Goal: Task Accomplishment & Management: Complete application form

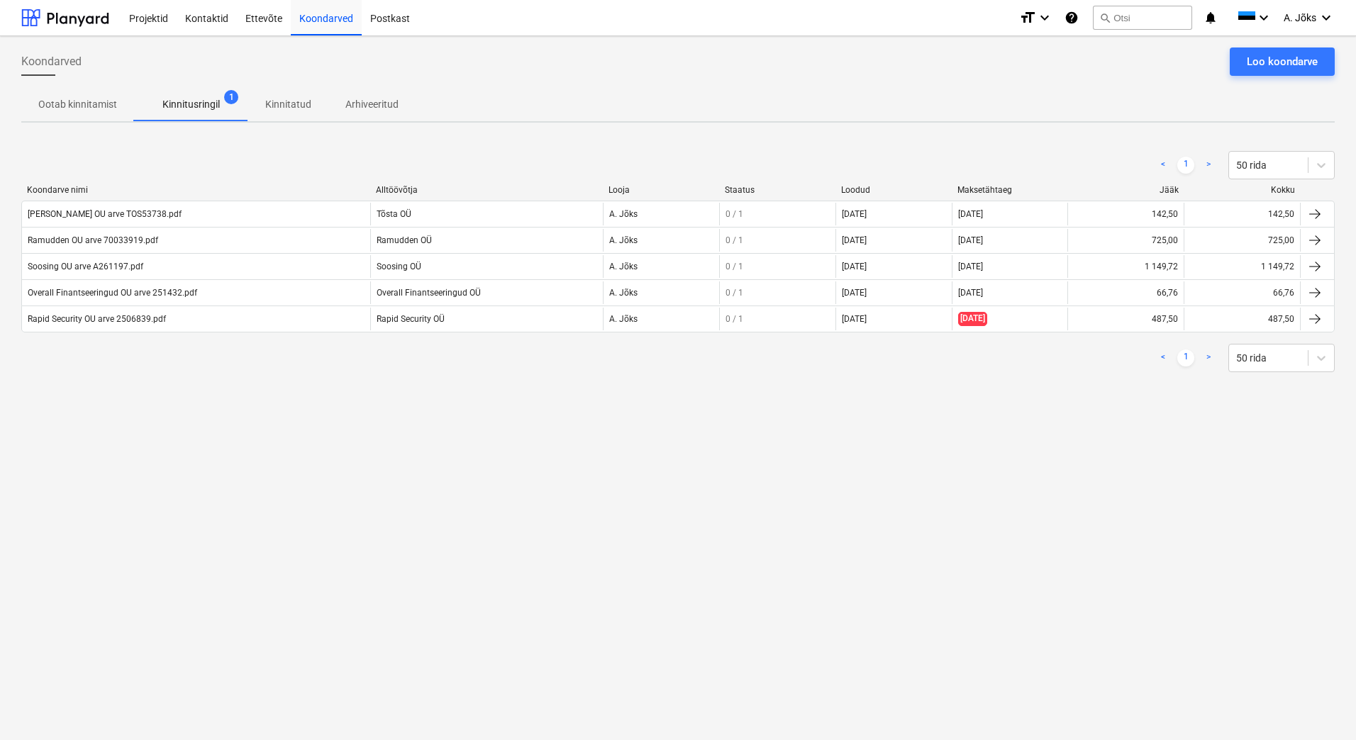
click at [1086, 95] on div "Ootab kinnitamist Kinnitusringil 1 Kinnitatud Arhiveeritud" at bounding box center [677, 104] width 1313 height 34
click at [964, 619] on div "Koondarved Loo koondarve Ootab kinnitamist Kinnitusringil 1 Kinnitatud Arhiveer…" at bounding box center [678, 388] width 1356 height 704
click at [1278, 55] on div "Loo koondarve" at bounding box center [1282, 61] width 71 height 18
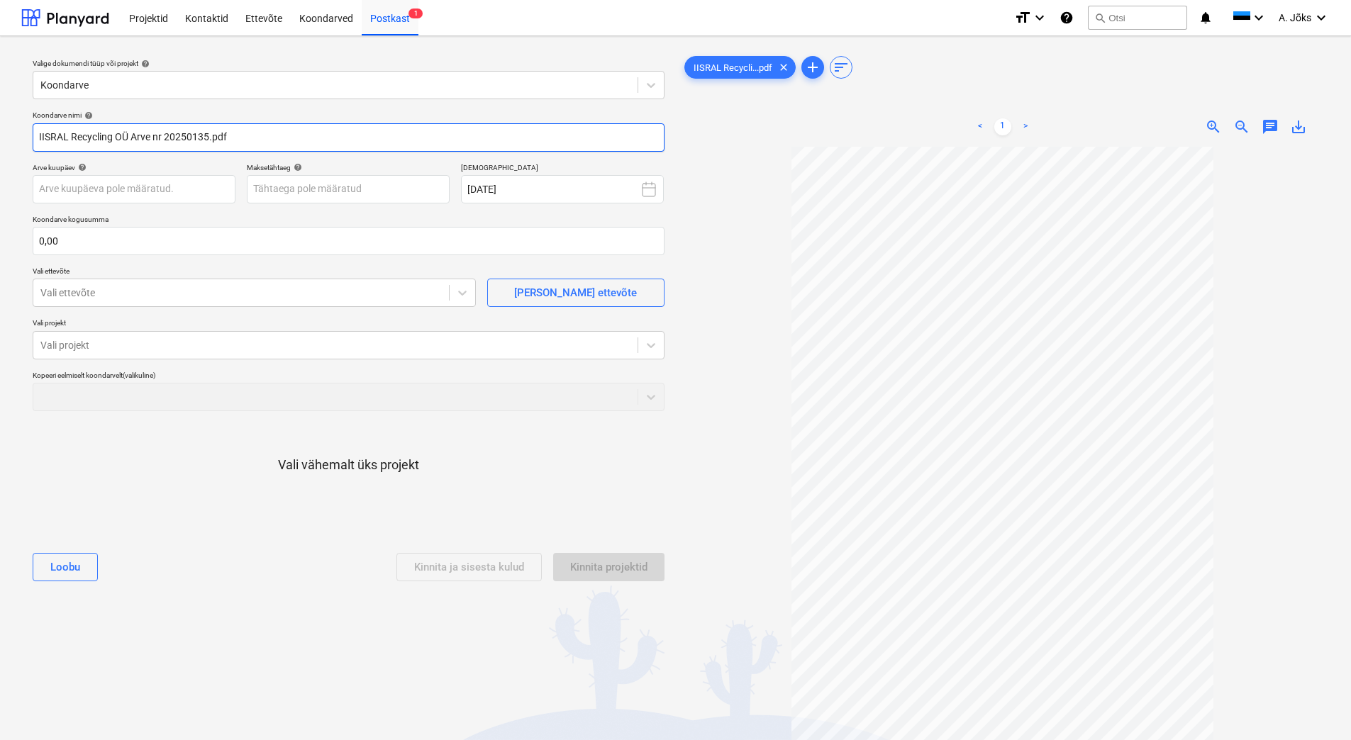
drag, startPoint x: 165, startPoint y: 134, endPoint x: -19, endPoint y: 114, distance: 184.7
click at [0, 114] on html "Projektid Kontaktid Ettevõte Koondarved Postkast 1 format_size keyboard_arrow_d…" at bounding box center [675, 370] width 1351 height 740
paste input "text"
type input "IISRAL Recycling OU arve 20250135.pdf"
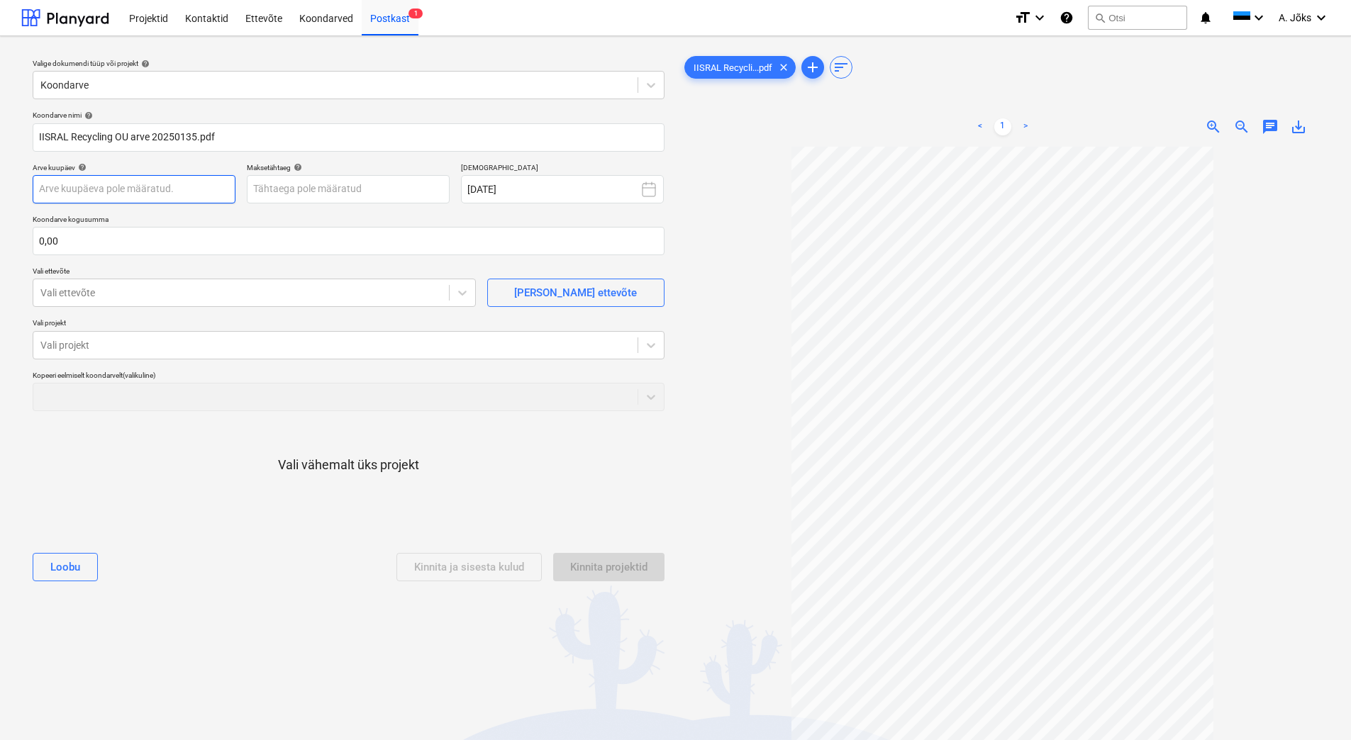
click at [213, 191] on body "Projektid Kontaktid Ettevõte Koondarved Postkast 1 format_size keyboard_arrow_d…" at bounding box center [675, 370] width 1351 height 740
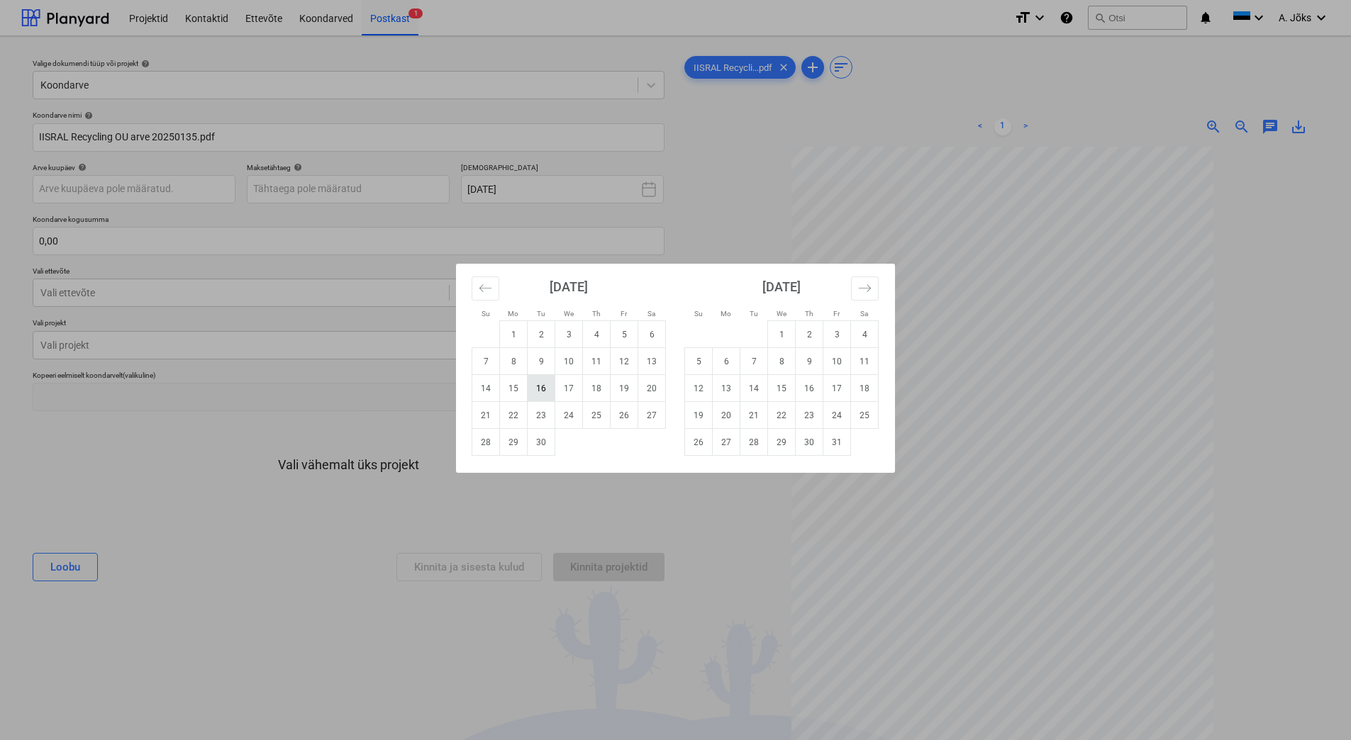
click at [545, 391] on td "16" at bounding box center [542, 388] width 28 height 27
type input "[DATE]"
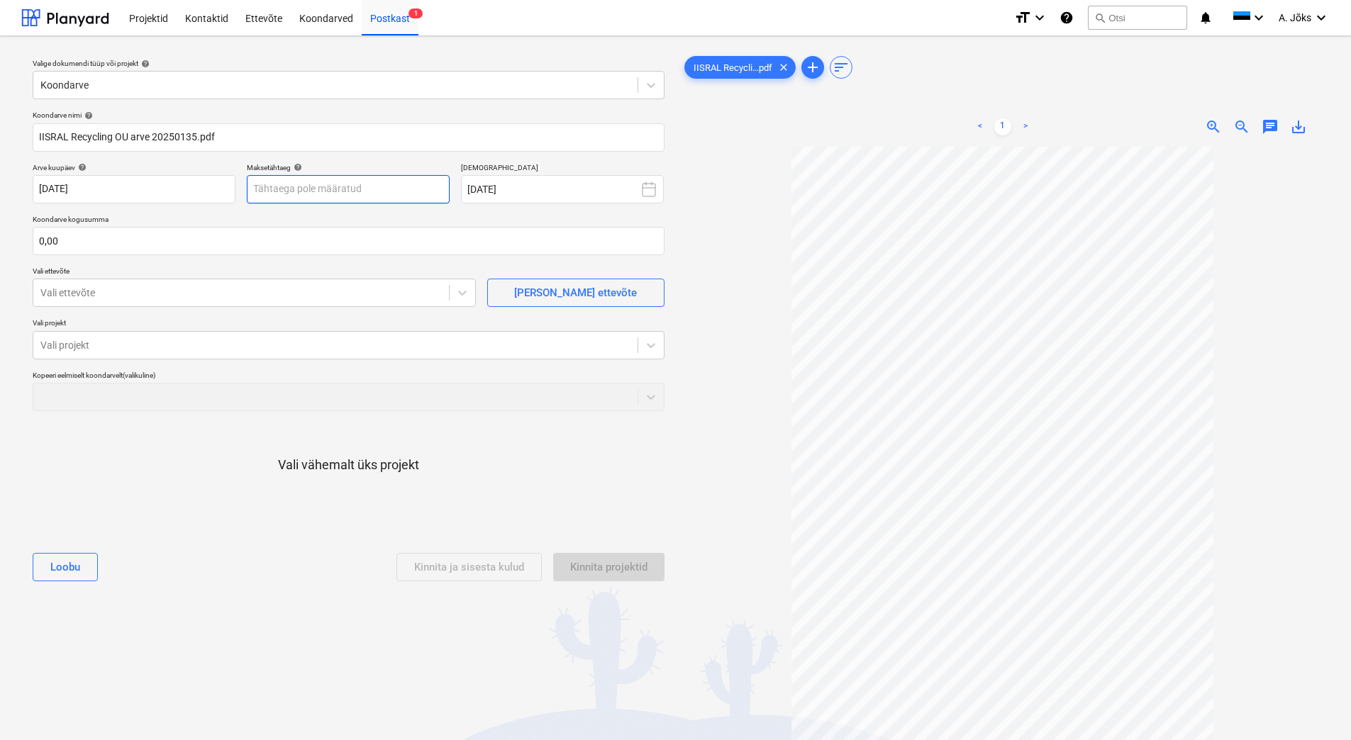
click at [364, 186] on body "Projektid Kontaktid Ettevõte Koondarved Postkast 1 format_size keyboard_arrow_d…" at bounding box center [675, 370] width 1351 height 740
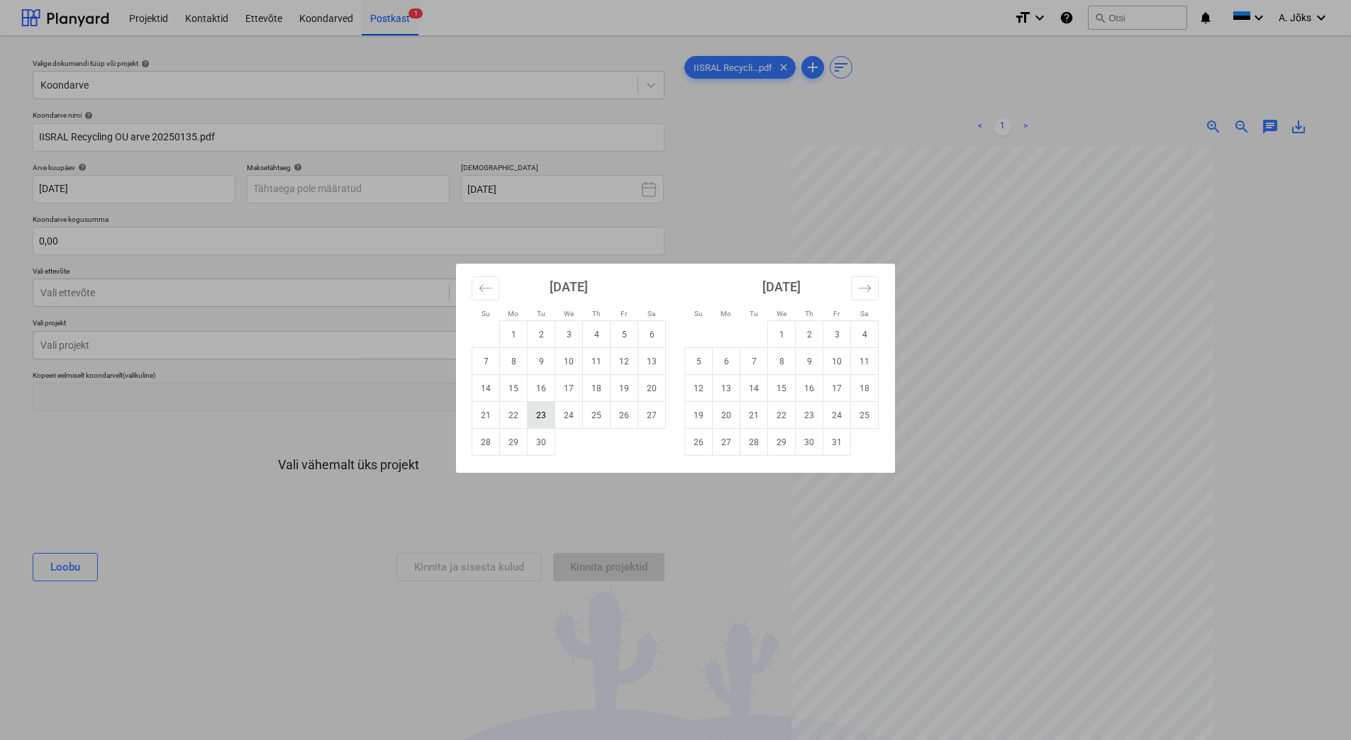
click at [544, 410] on td "23" at bounding box center [542, 415] width 28 height 27
type input "[DATE]"
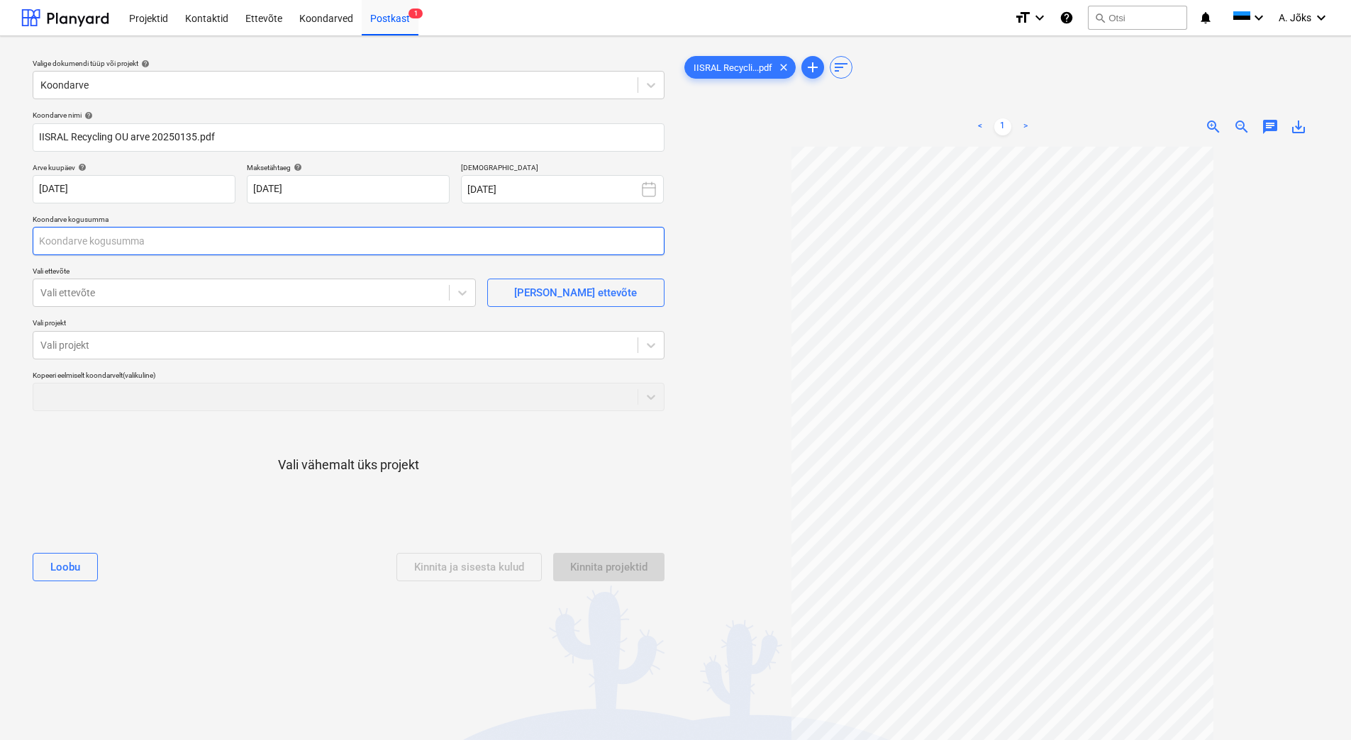
click at [272, 233] on input "text" at bounding box center [349, 241] width 632 height 28
type input "1 419,00"
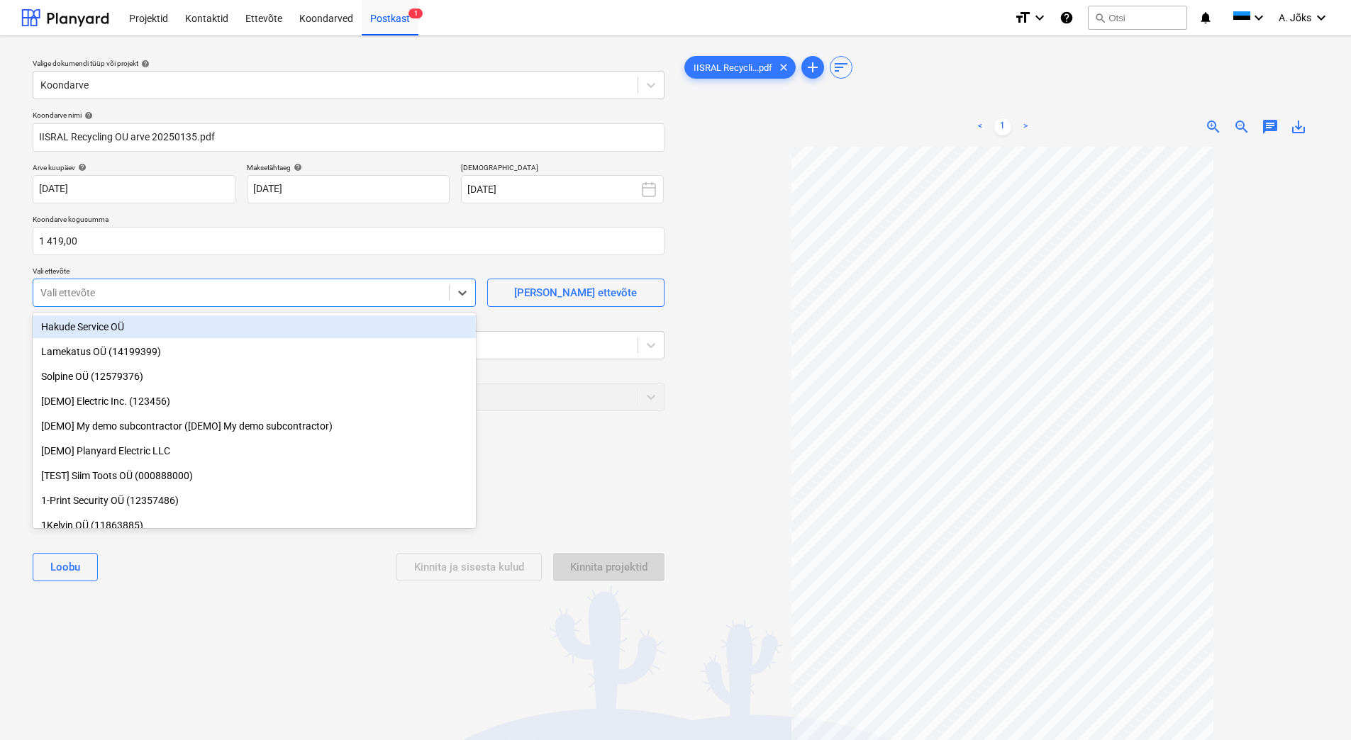
click at [194, 293] on div at bounding box center [240, 293] width 401 height 14
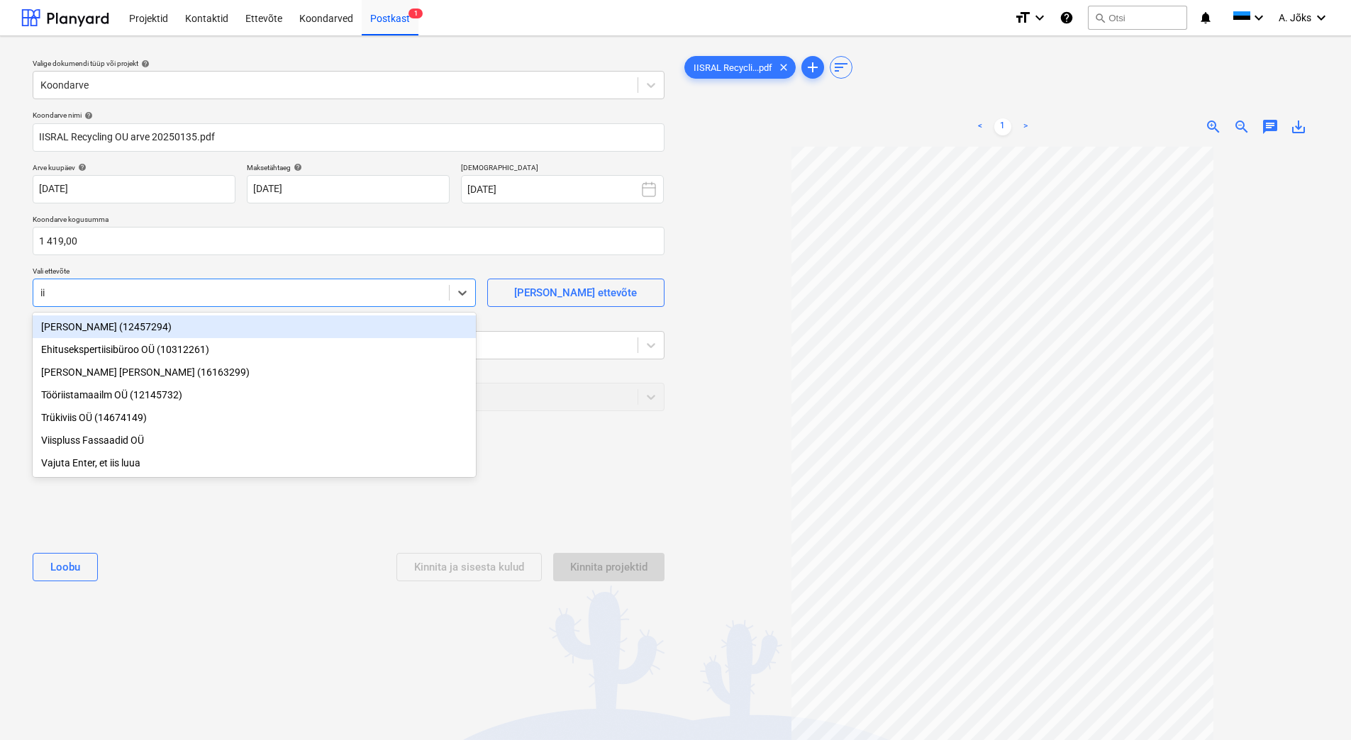
type input "i"
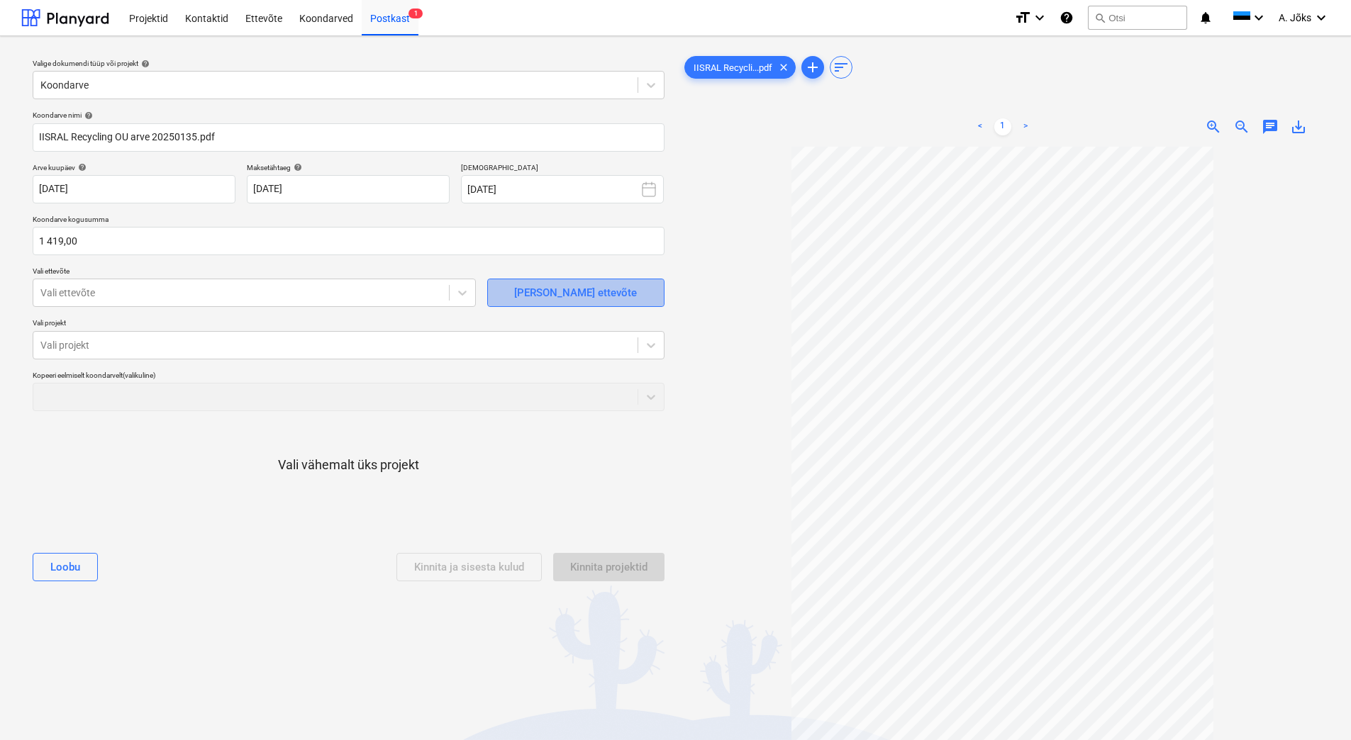
click at [563, 290] on div "[PERSON_NAME] ettevõte" at bounding box center [575, 293] width 123 height 18
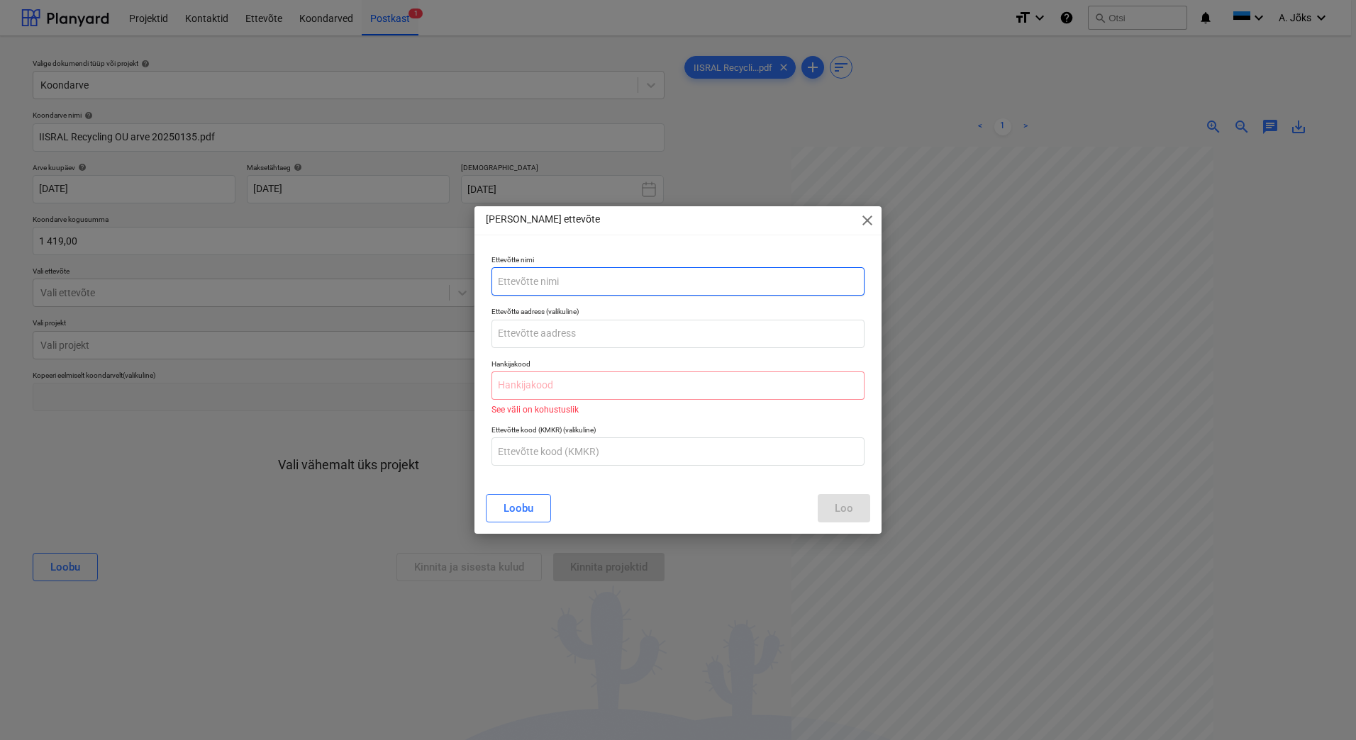
click at [563, 290] on input "text" at bounding box center [677, 281] width 373 height 28
paste input "IISRAL Recycling OÜ"
type input "IISRAL Recycling OÜ"
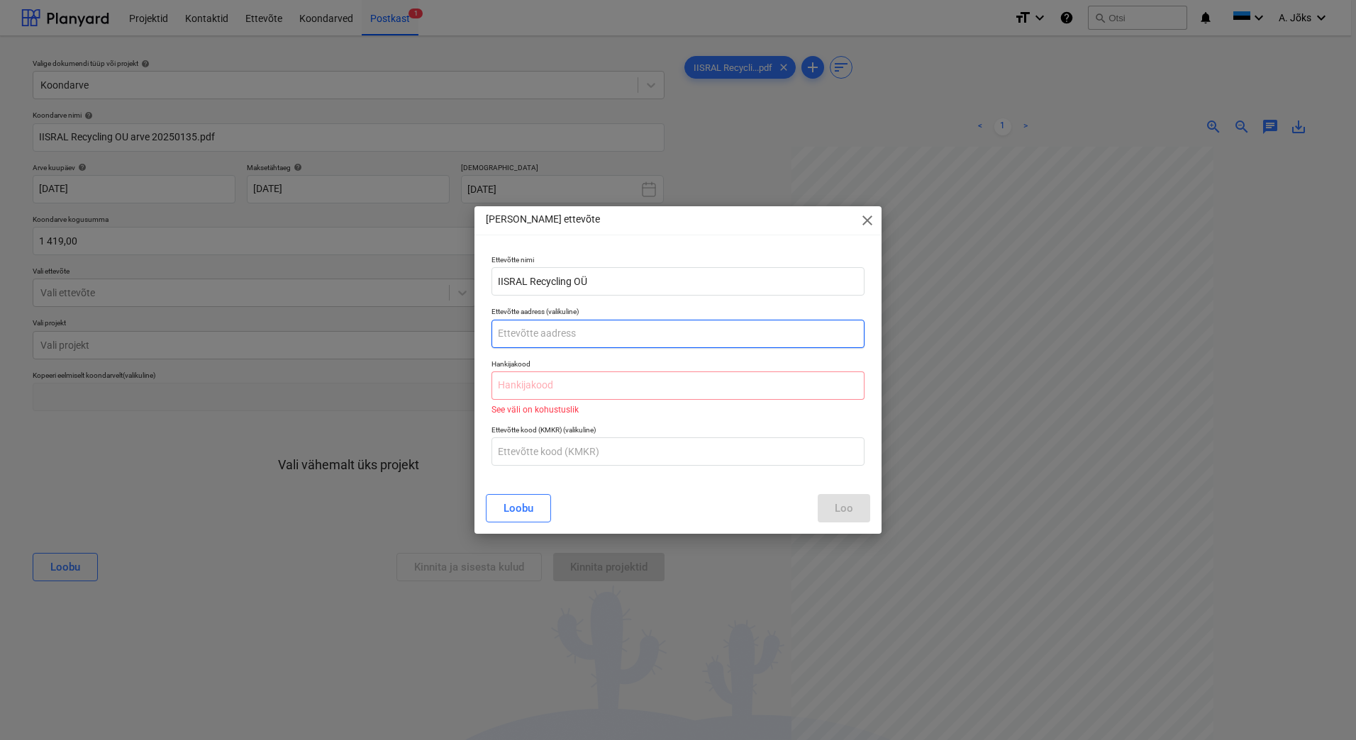
click at [546, 332] on input "text" at bounding box center [677, 334] width 373 height 28
click at [512, 330] on input "text" at bounding box center [677, 334] width 373 height 28
type input "[STREET_ADDRESS]"
click at [569, 385] on input "text" at bounding box center [677, 386] width 373 height 28
paste input "16918208"
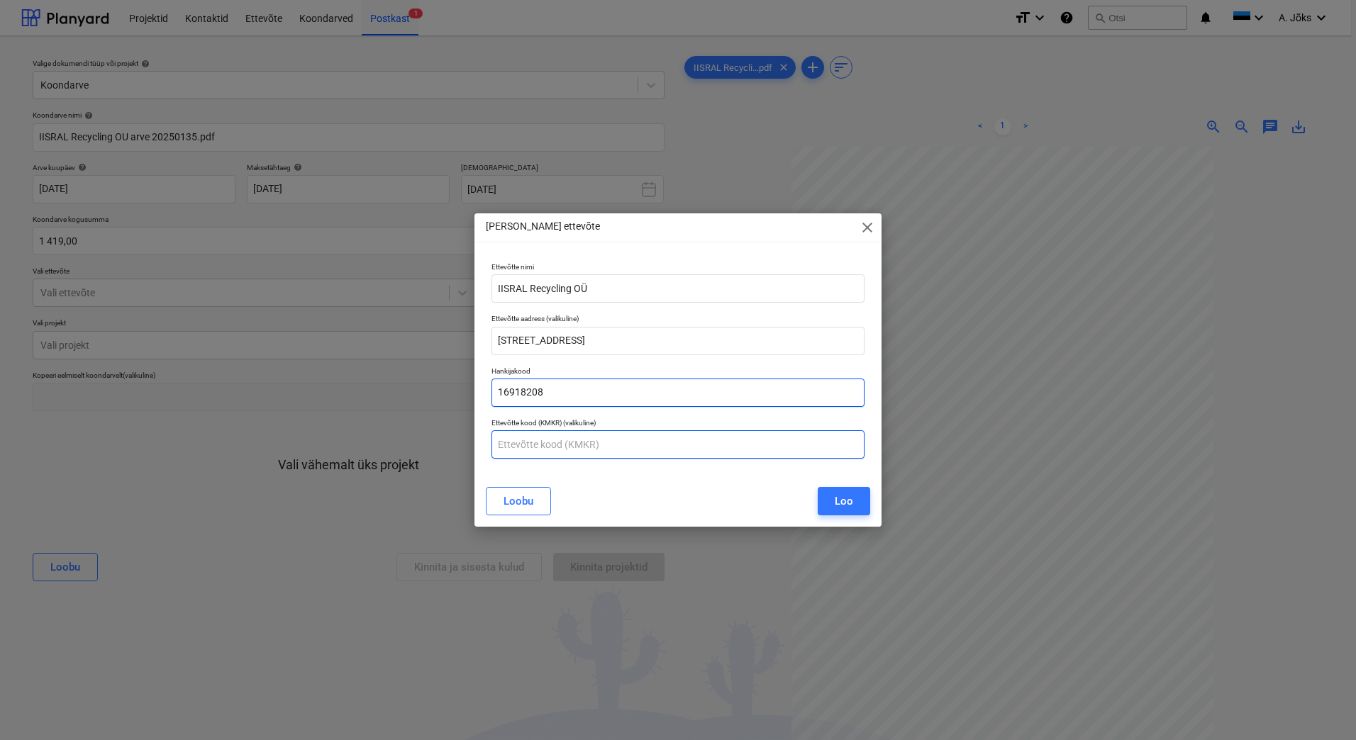
type input "16918208"
click at [553, 448] on input "text" at bounding box center [677, 444] width 373 height 28
click at [581, 441] on input "text" at bounding box center [677, 444] width 373 height 28
paste input "EE102816859"
type input "EE102816859"
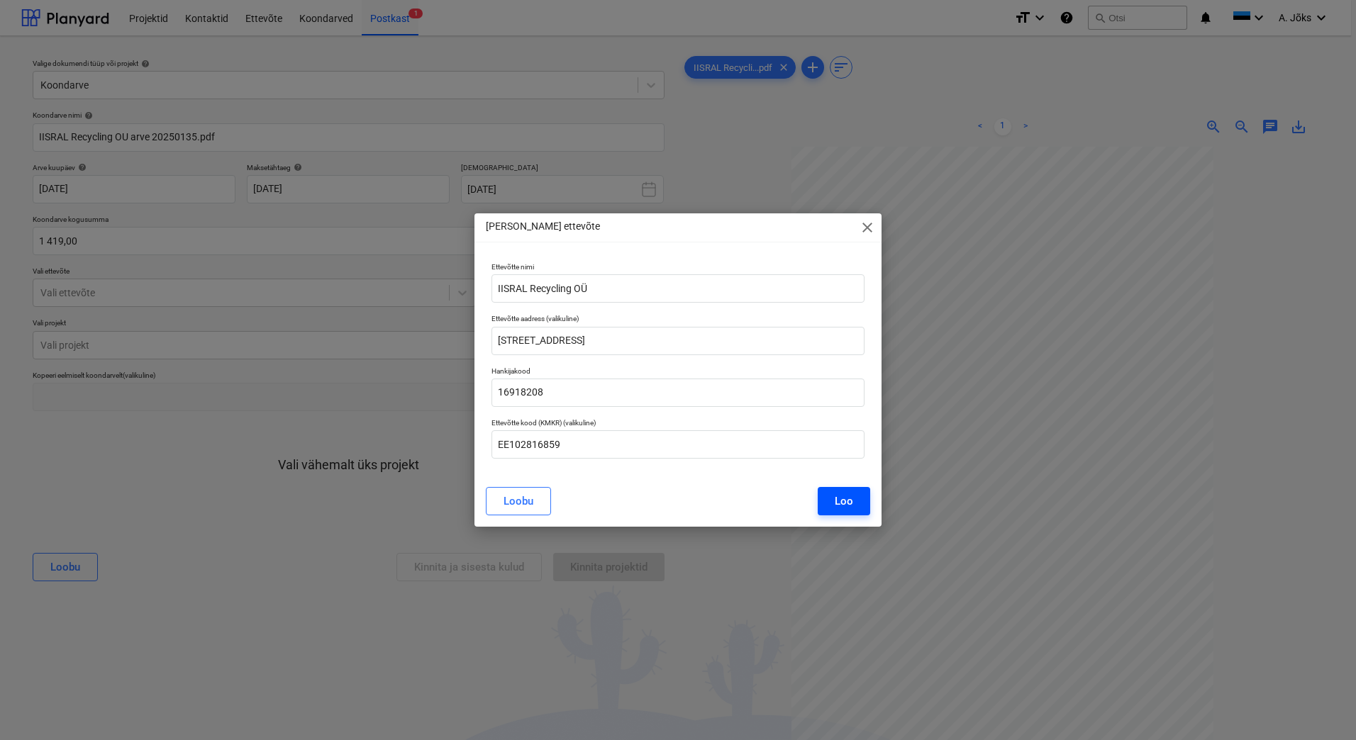
click at [844, 499] on div "Loo" at bounding box center [844, 501] width 18 height 18
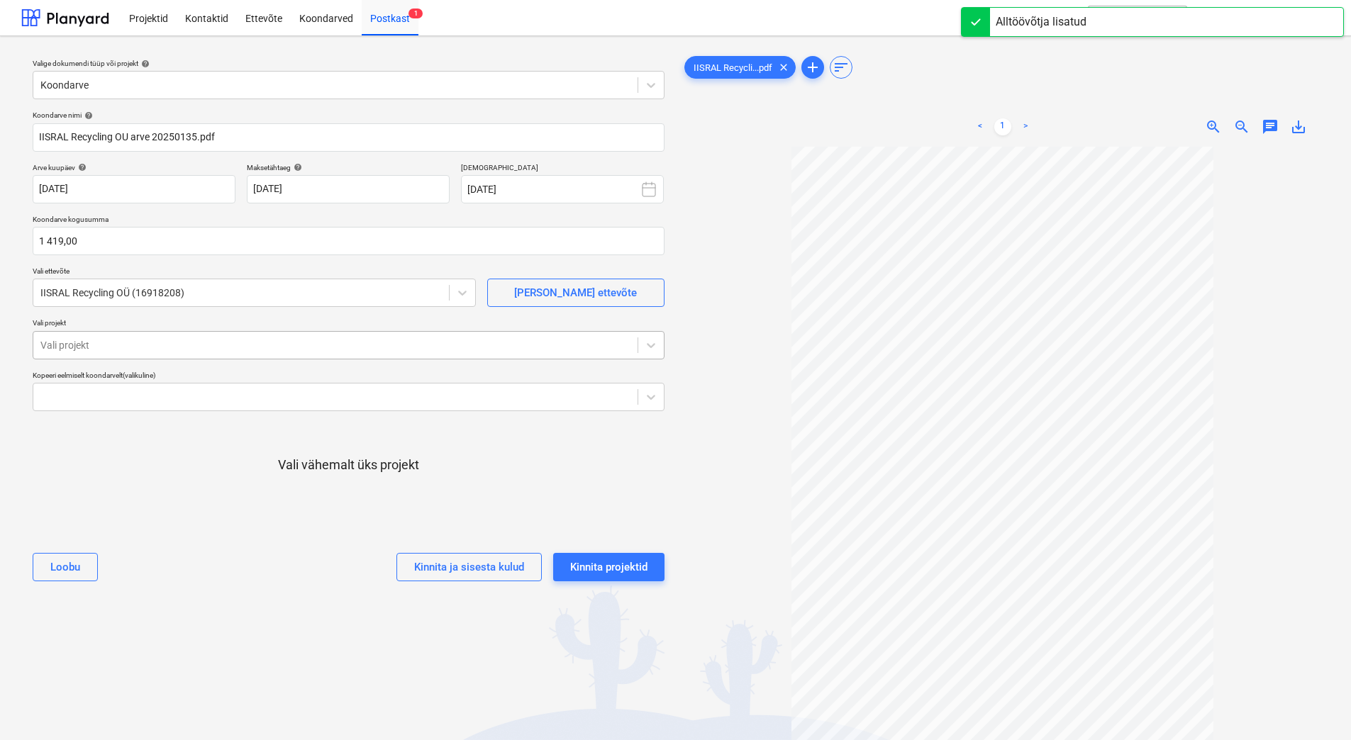
click at [149, 345] on div at bounding box center [335, 345] width 590 height 14
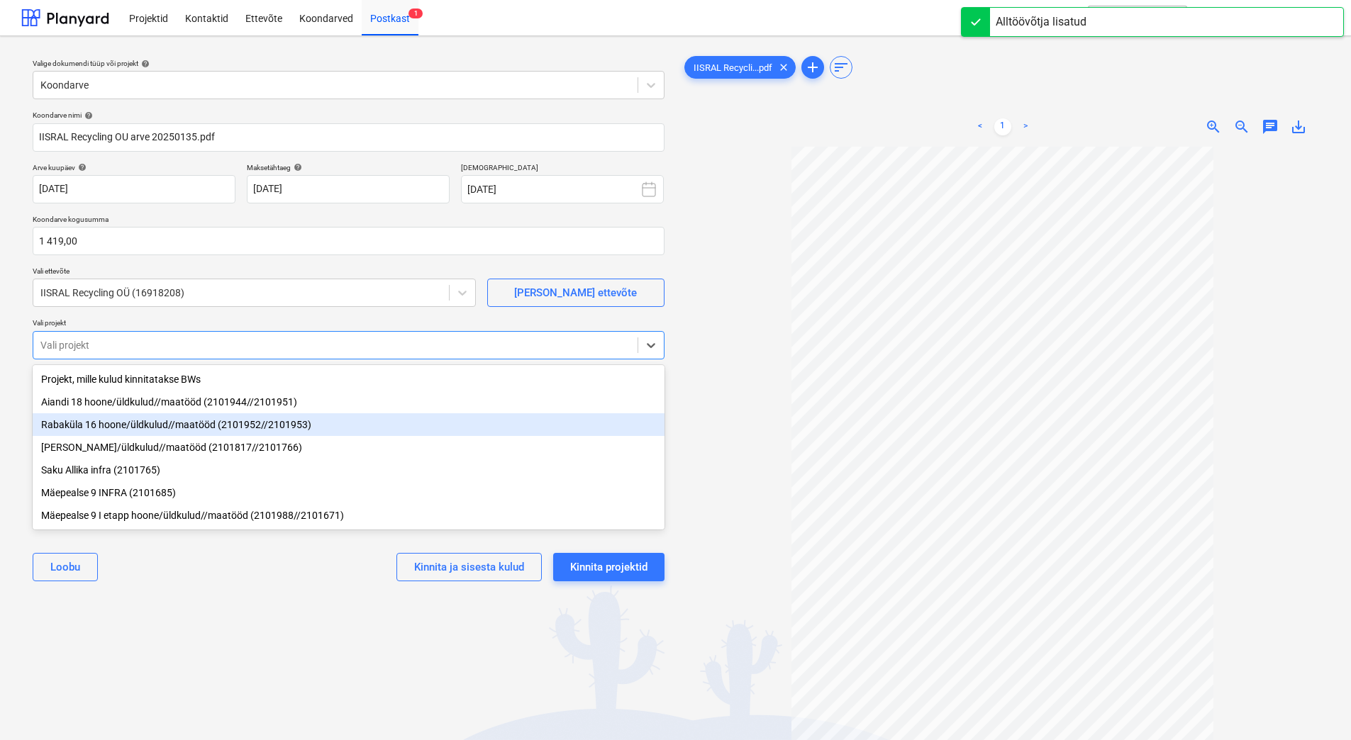
click at [130, 423] on div "Rabaküla 16 hoone/üldkulud//maatööd (2101952//2101953)" at bounding box center [349, 424] width 632 height 23
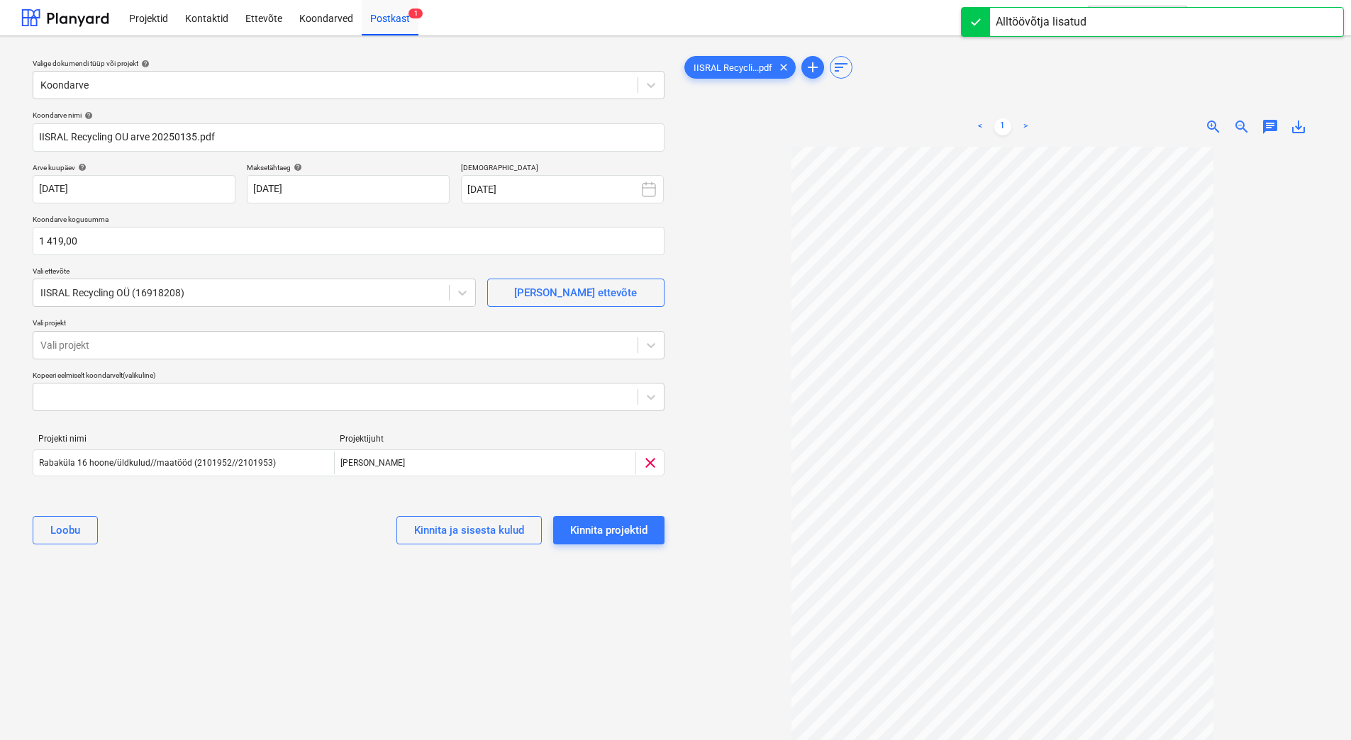
click at [193, 589] on div "Valige dokumendi tüüp või projekt help Koondarve Koondarve nimi help IISRAL Rec…" at bounding box center [348, 451] width 655 height 806
drag, startPoint x: 1270, startPoint y: 130, endPoint x: 1256, endPoint y: 141, distance: 18.2
click at [1270, 130] on span "chat" at bounding box center [1270, 126] width 17 height 17
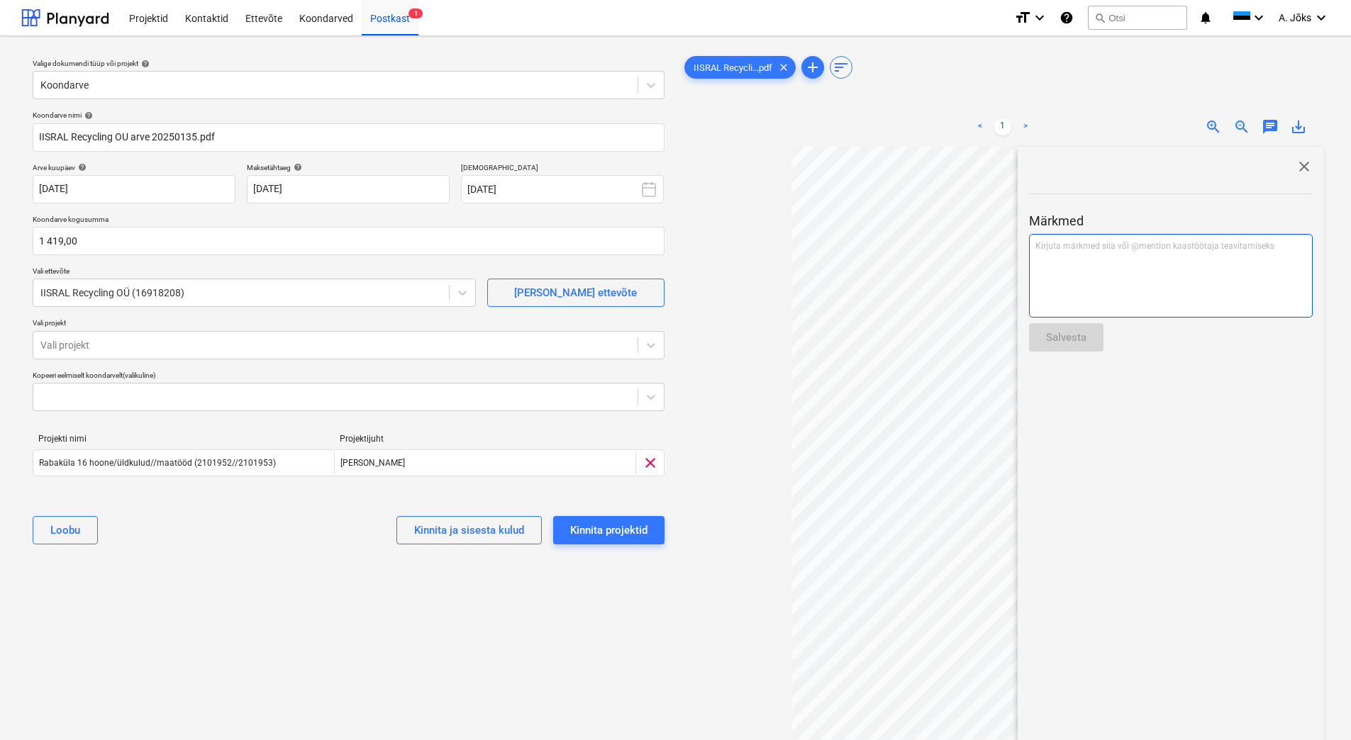
click at [1127, 284] on div "Kirjuta märkmed siia või @mention kaastöötaja teavitamiseks ﻿" at bounding box center [1171, 276] width 284 height 84
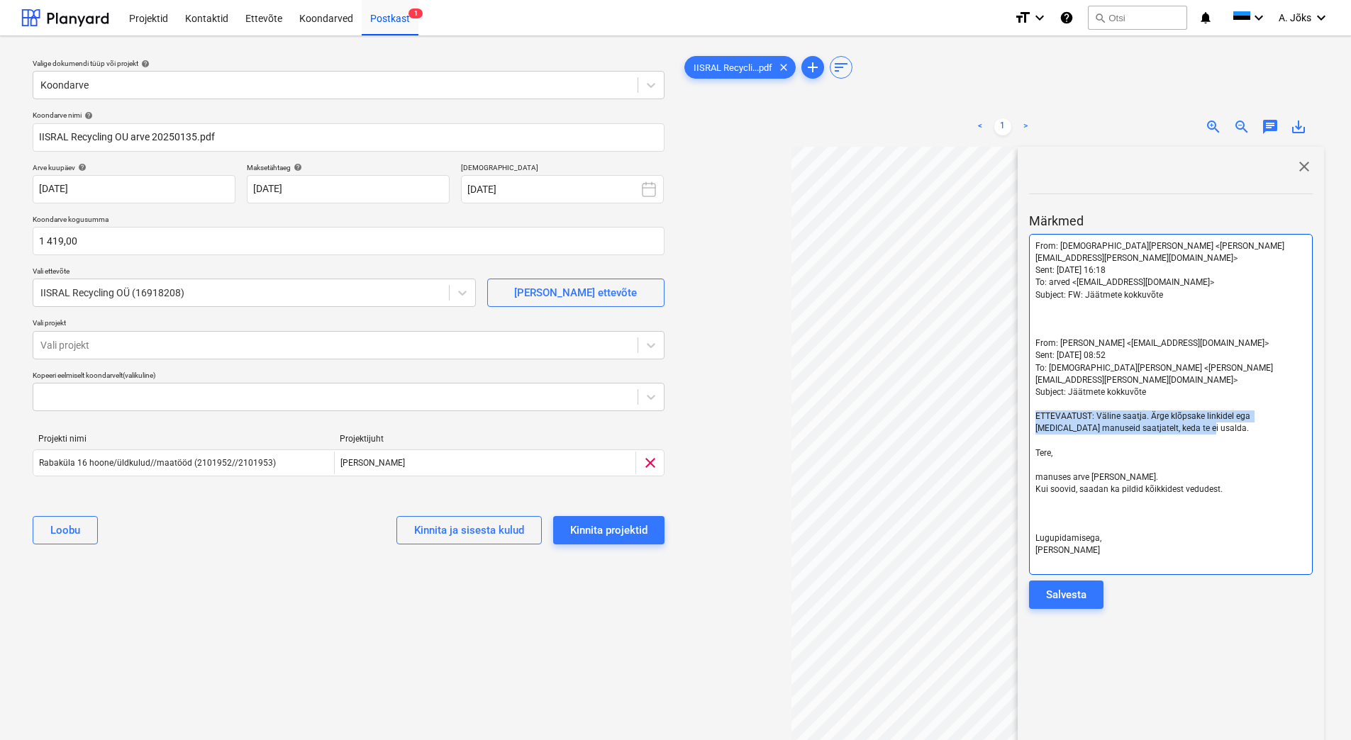
drag, startPoint x: 1190, startPoint y: 407, endPoint x: 1034, endPoint y: 396, distance: 156.4
click at [1034, 396] on div "From: [PERSON_NAME] <[PERSON_NAME][EMAIL_ADDRESS][PERSON_NAME][DOMAIN_NAME]> Se…" at bounding box center [1171, 404] width 284 height 341
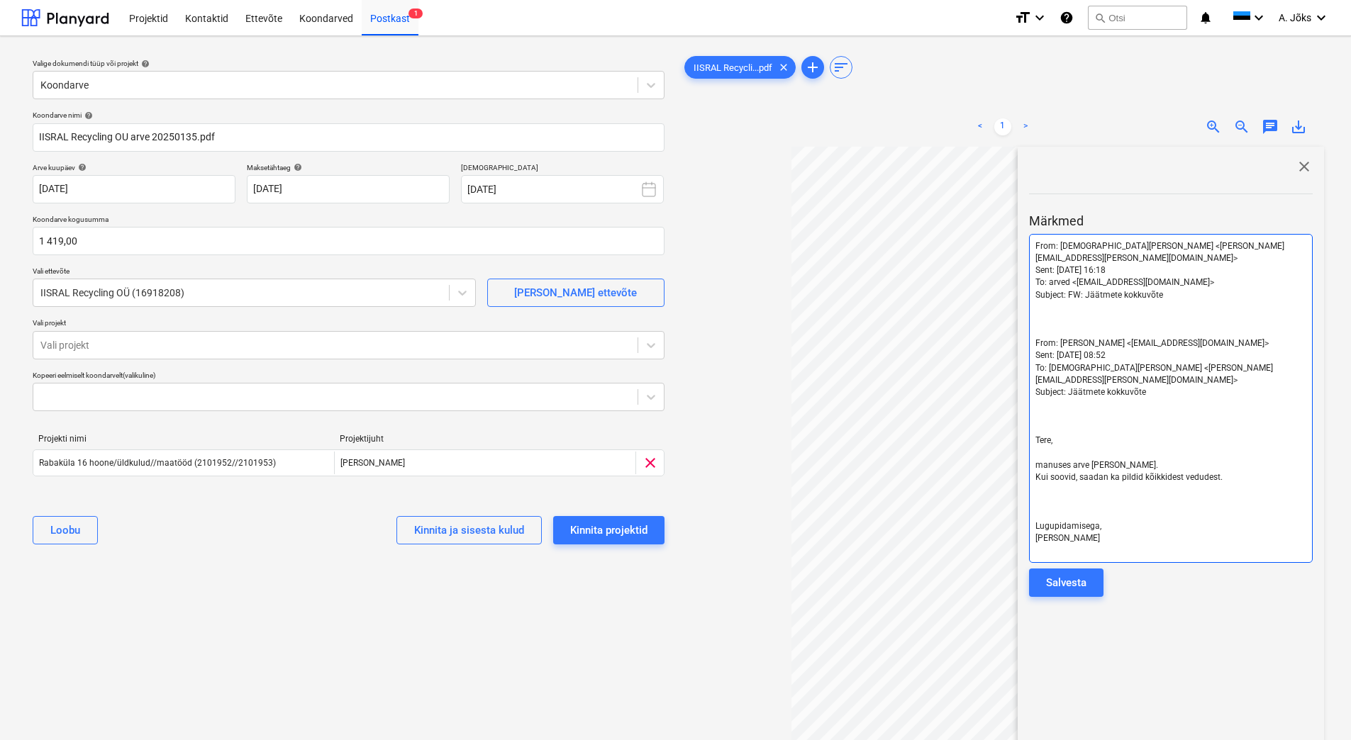
click at [1049, 325] on p "﻿" at bounding box center [1170, 331] width 271 height 12
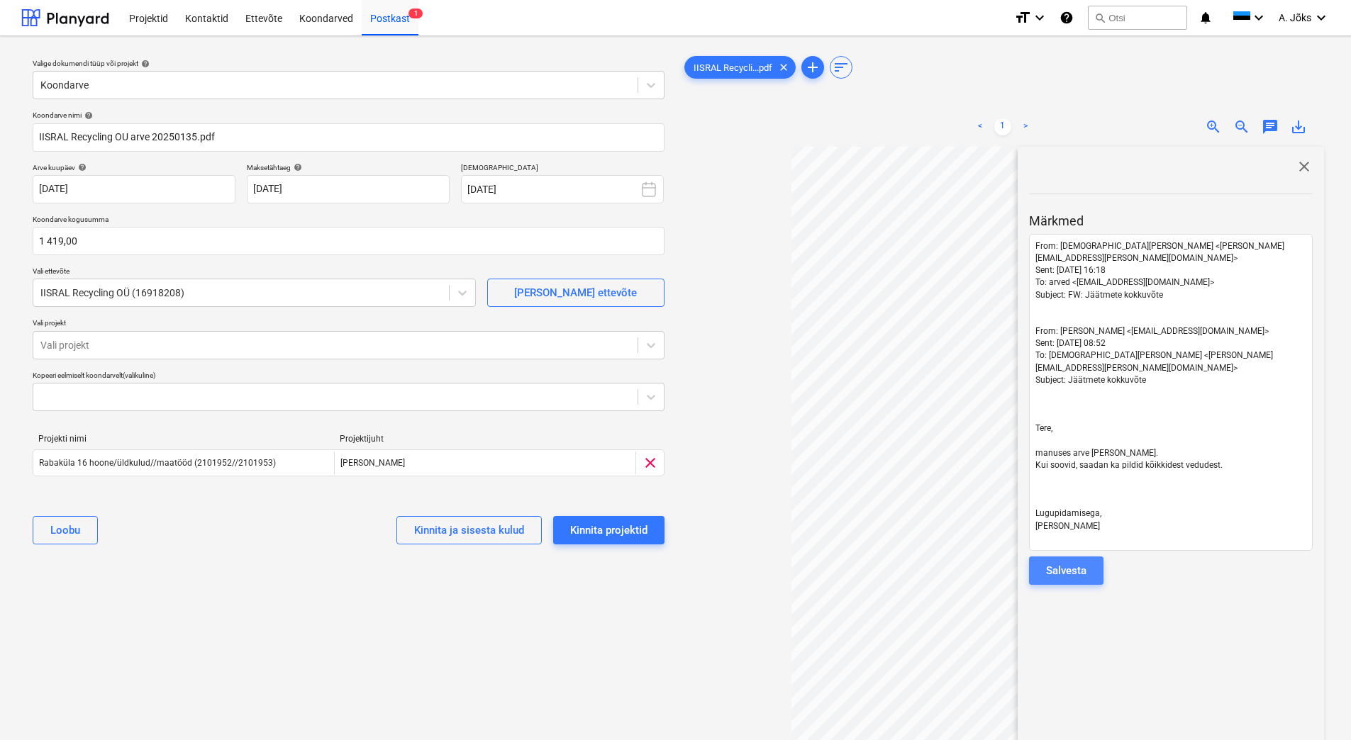
click at [1064, 562] on div "Salvesta" at bounding box center [1066, 571] width 40 height 18
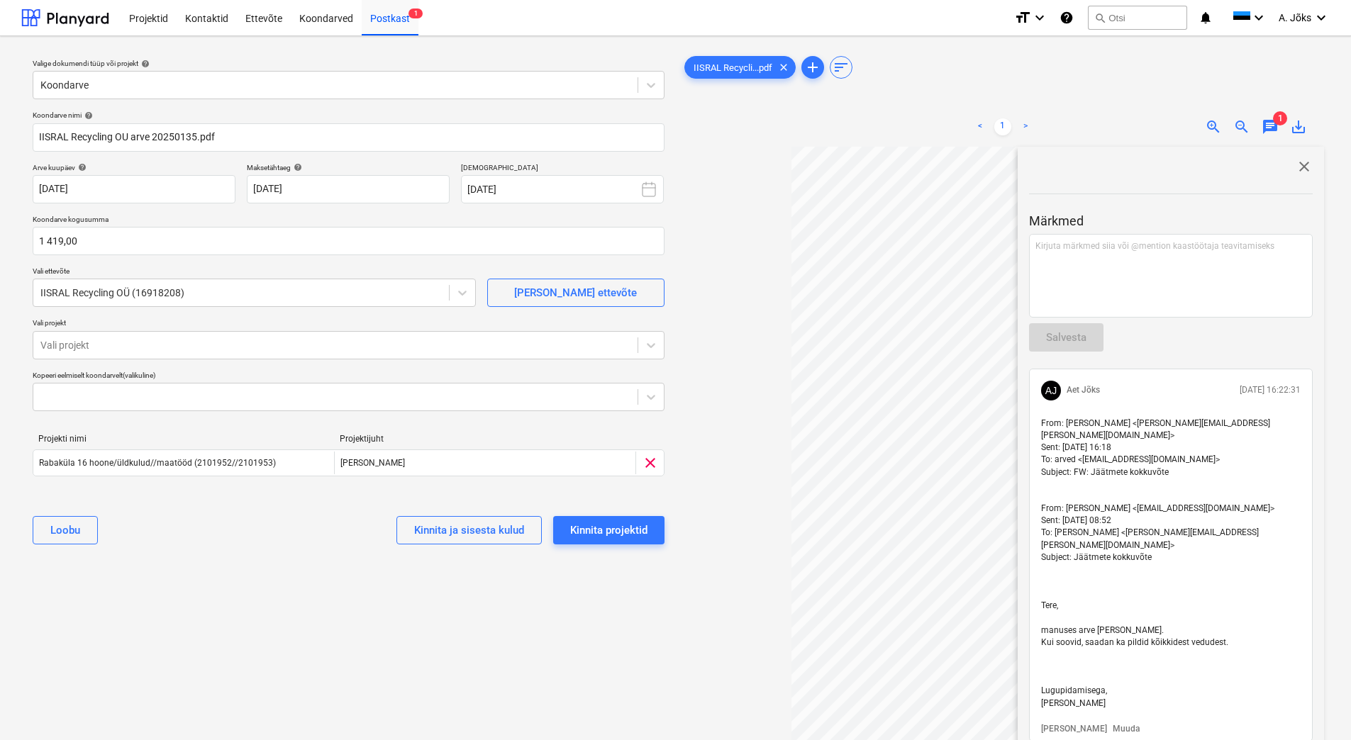
click at [1299, 166] on span "close" at bounding box center [1304, 166] width 17 height 17
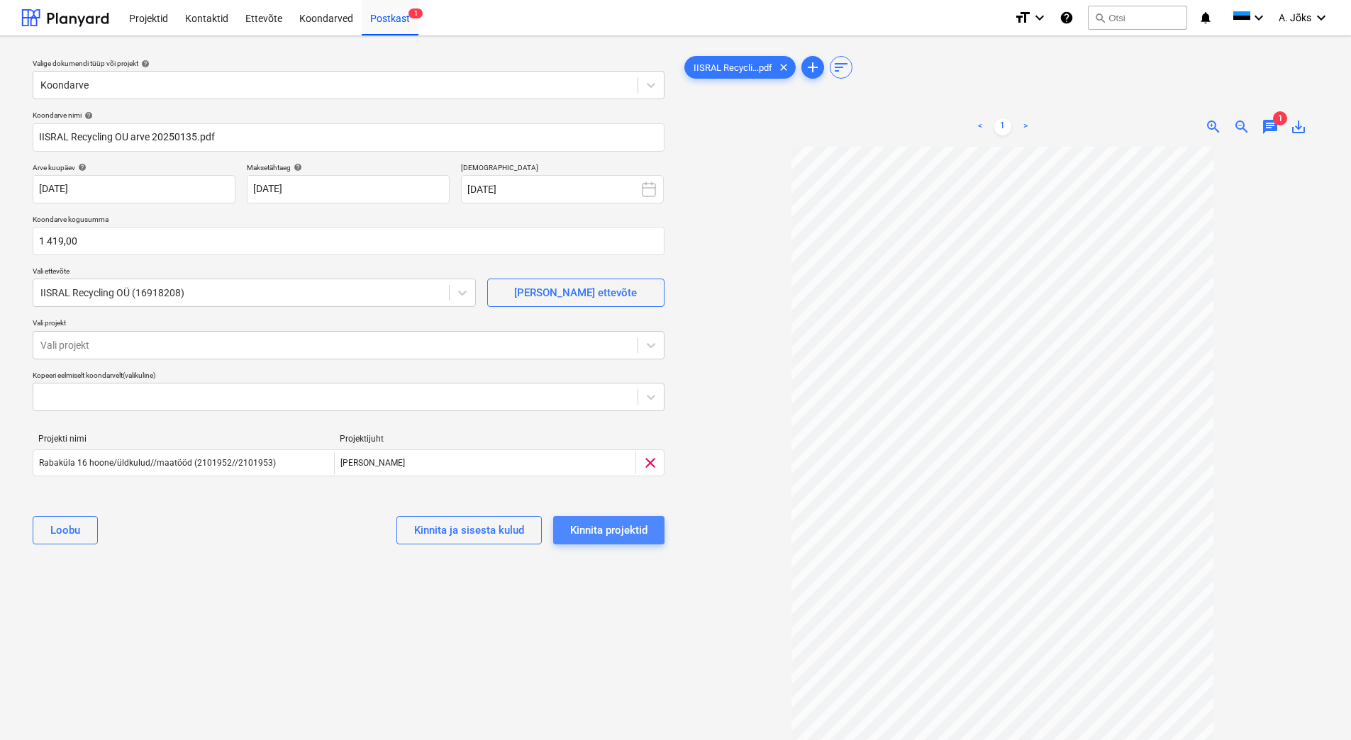
click at [638, 526] on div "Kinnita projektid" at bounding box center [608, 530] width 77 height 18
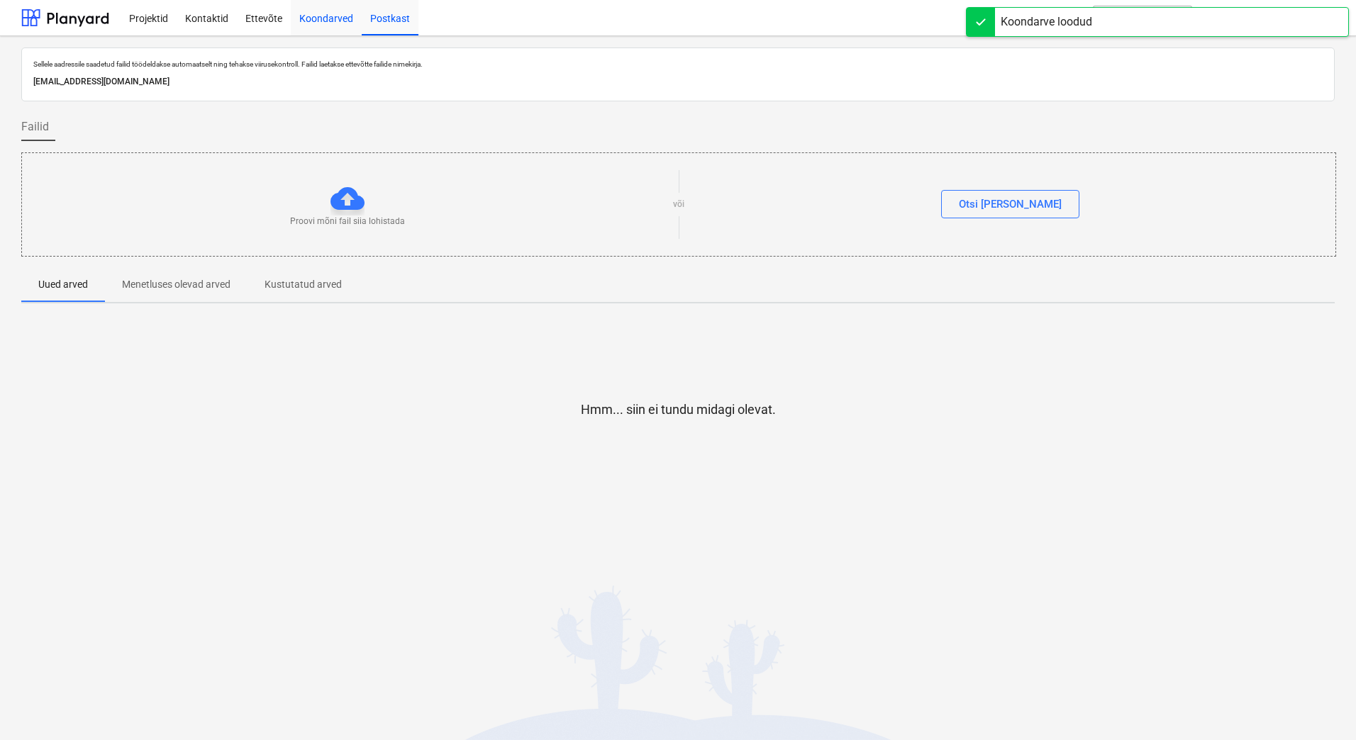
click at [322, 20] on div "Koondarved" at bounding box center [326, 17] width 71 height 36
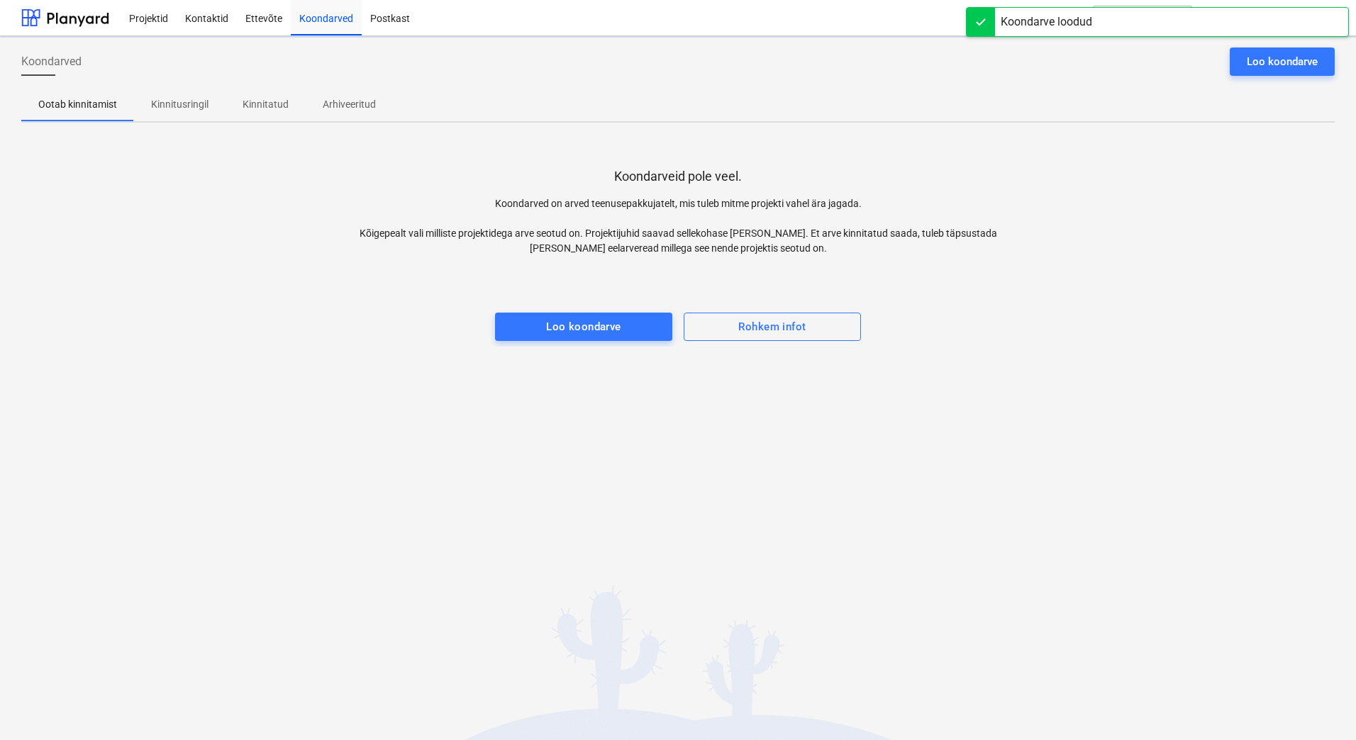
click at [159, 102] on p "Kinnitusringil" at bounding box center [179, 104] width 57 height 15
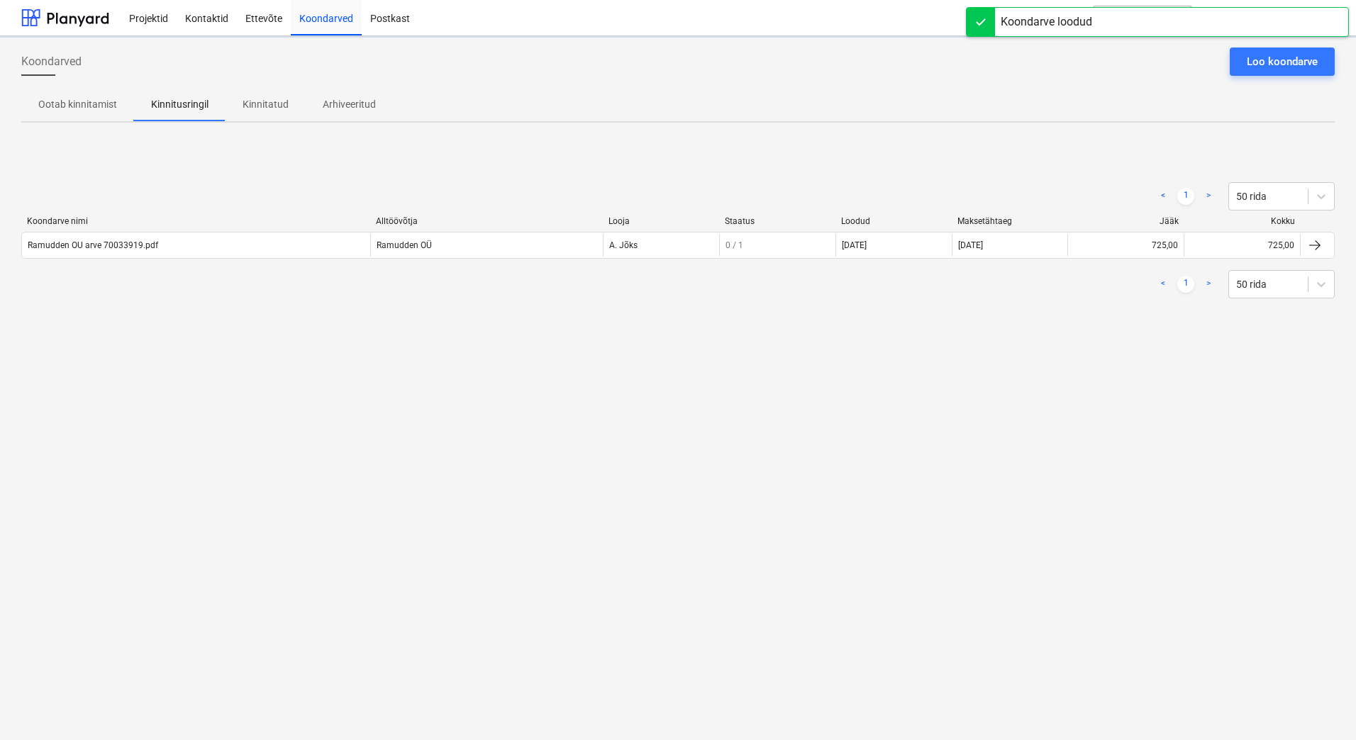
drag, startPoint x: 425, startPoint y: 589, endPoint x: 425, endPoint y: 611, distance: 22.0
click at [425, 589] on div "Koondarved Loo koondarve Ootab kinnitamist Kinnitusringil Kinnitatud Arhiveerit…" at bounding box center [678, 388] width 1356 height 704
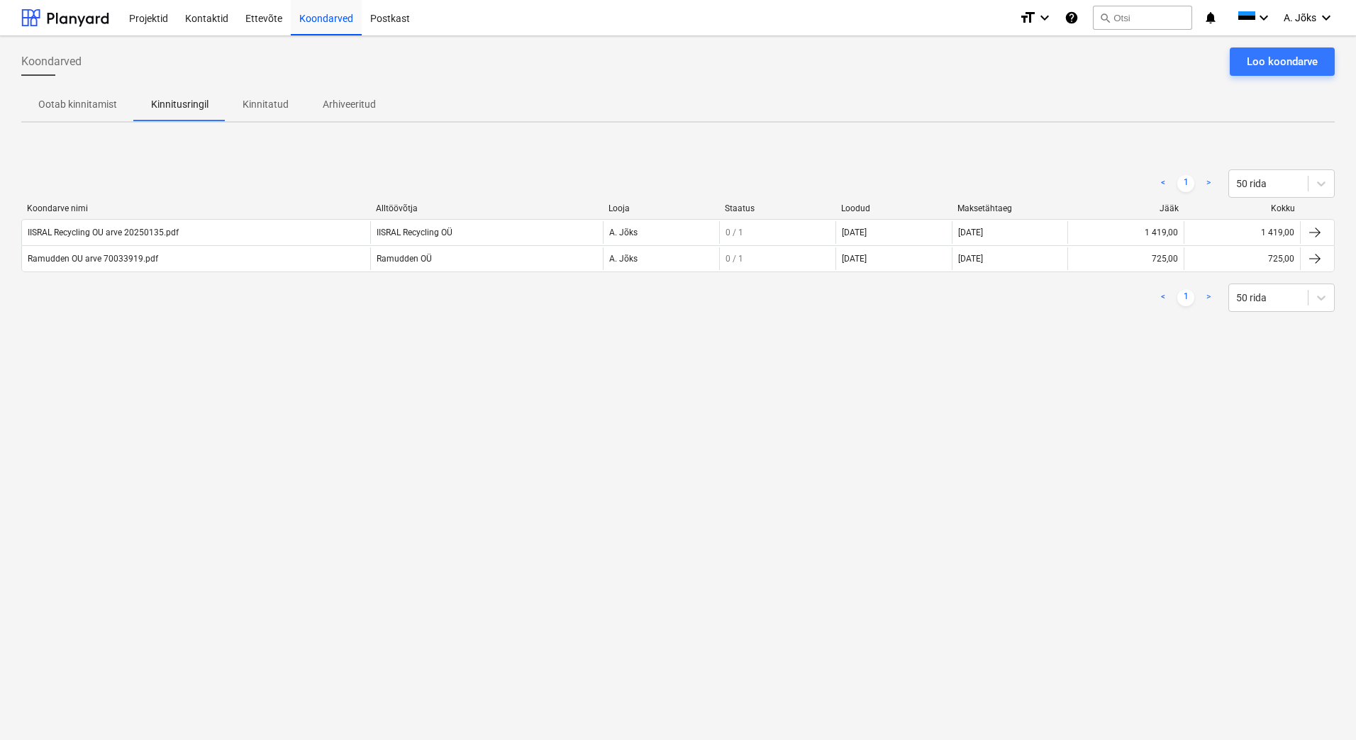
click at [399, 525] on div "Koondarved Loo koondarve Ootab kinnitamist Kinnitusringil Kinnitatud Arhiveerit…" at bounding box center [678, 388] width 1356 height 704
drag, startPoint x: 362, startPoint y: 582, endPoint x: 387, endPoint y: 526, distance: 61.3
click at [362, 582] on div "Koondarved Loo koondarve Ootab kinnitamist Kinnitusringil Kinnitatud Arhiveerit…" at bounding box center [678, 388] width 1356 height 704
click at [490, 572] on div "Koondarved Loo koondarve Ootab kinnitamist Kinnitusringil Kinnitatud Arhiveerit…" at bounding box center [678, 388] width 1356 height 704
click at [289, 516] on div "Koondarved Loo koondarve Ootab kinnitamist Kinnitusringil Kinnitatud Arhiveerit…" at bounding box center [678, 388] width 1356 height 704
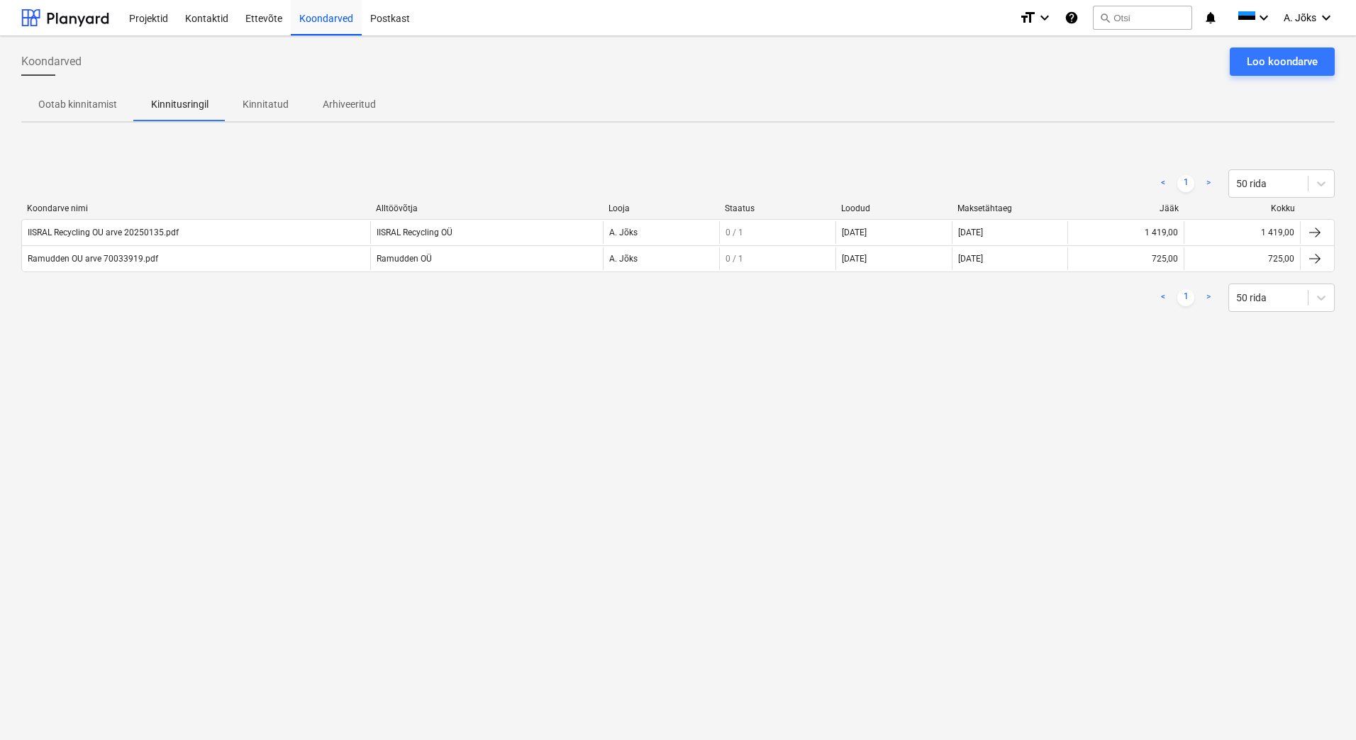
drag, startPoint x: 430, startPoint y: 481, endPoint x: 444, endPoint y: 512, distance: 34.3
click at [430, 481] on div "Koondarved Loo koondarve Ootab kinnitamist Kinnitusringil Kinnitatud Arhiveerit…" at bounding box center [678, 388] width 1356 height 704
click at [1300, 17] on span "A. Jõks" at bounding box center [1299, 17] width 33 height 11
click at [1270, 75] on div "Logi välja" at bounding box center [1291, 78] width 85 height 23
